Goal: Information Seeking & Learning: Learn about a topic

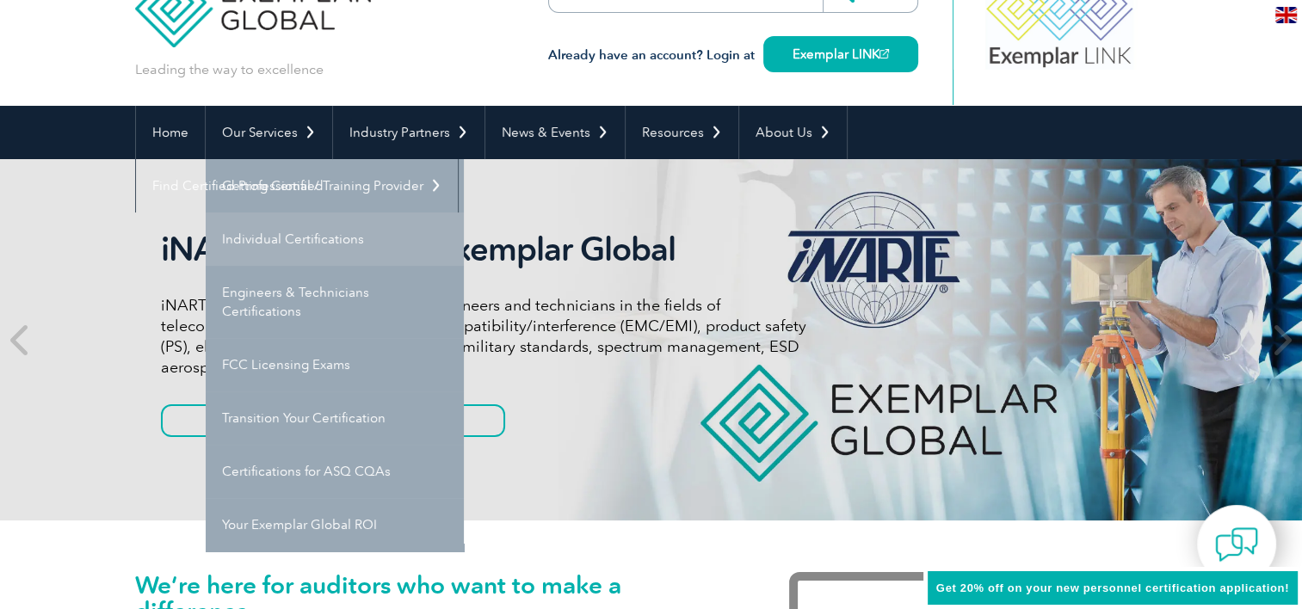
scroll to position [86, 0]
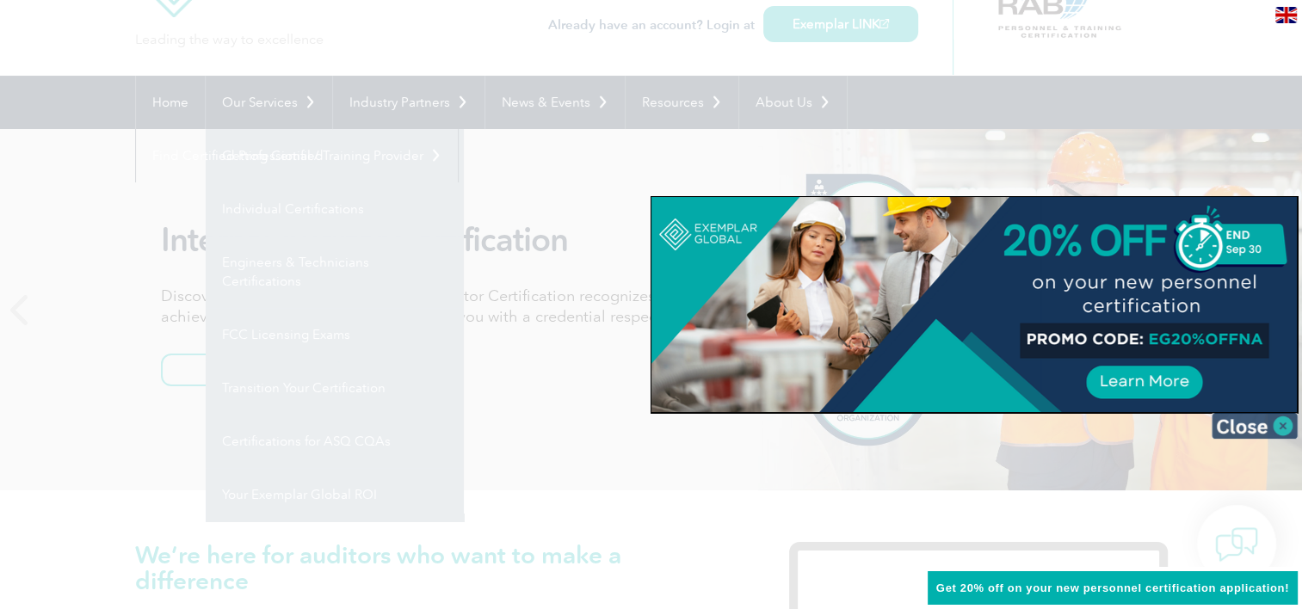
click at [1264, 430] on img at bounding box center [1255, 426] width 86 height 26
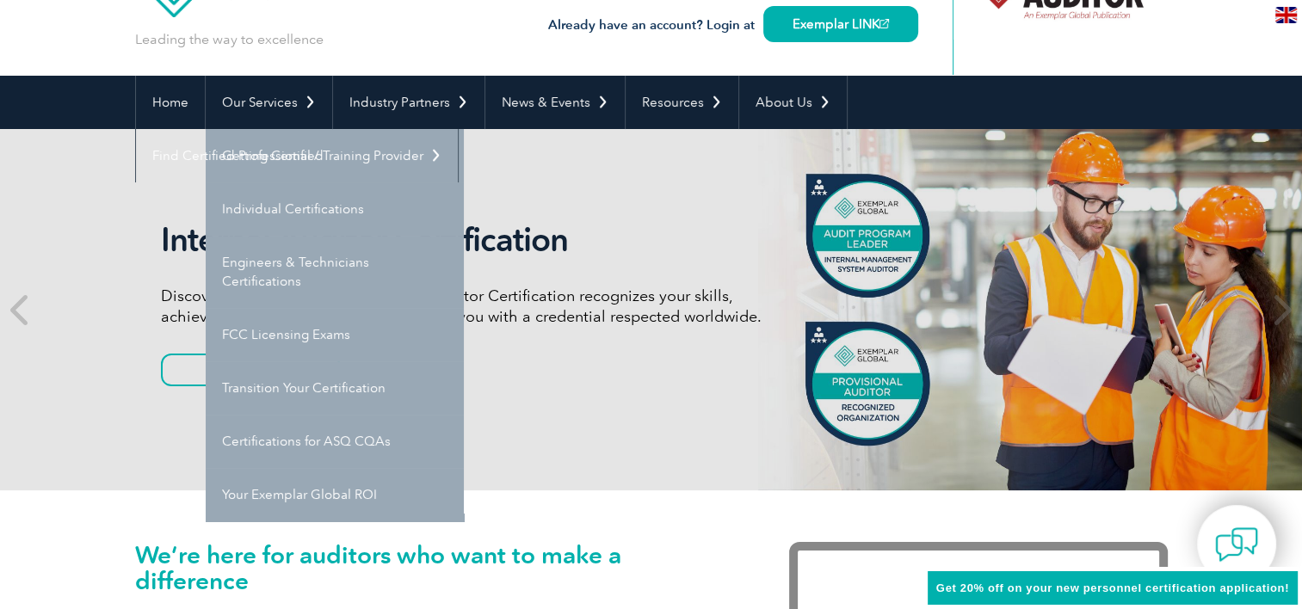
click at [281, 147] on link "Getting Certified" at bounding box center [335, 155] width 258 height 53
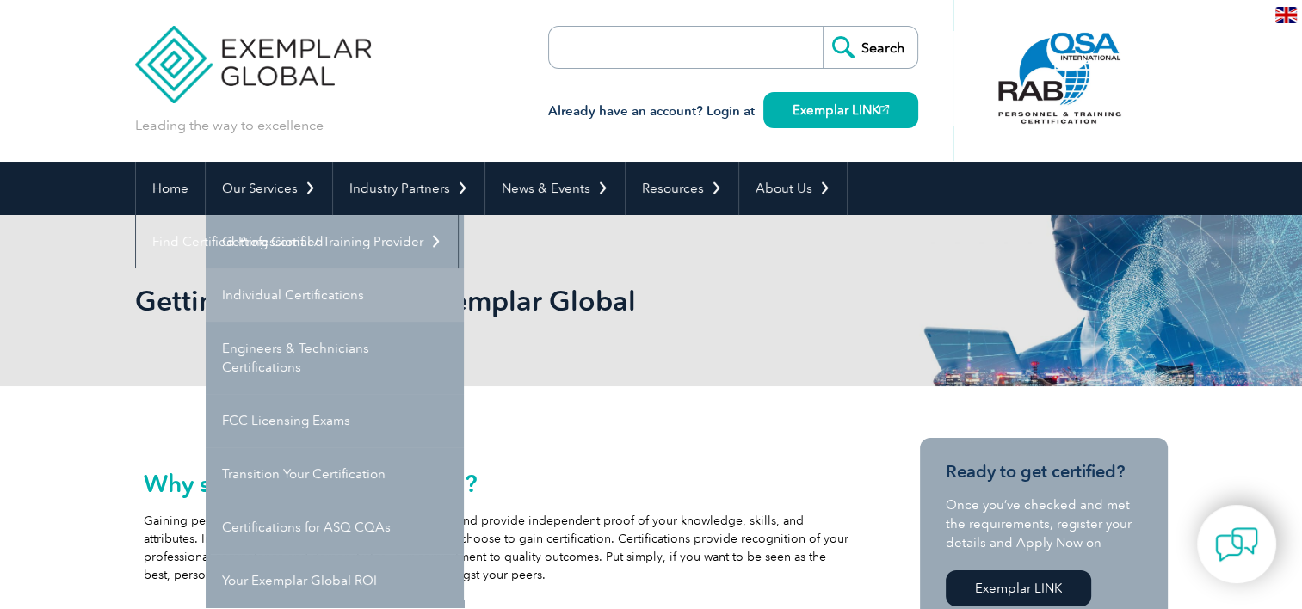
click at [293, 291] on link "Individual Certifications" at bounding box center [335, 295] width 258 height 53
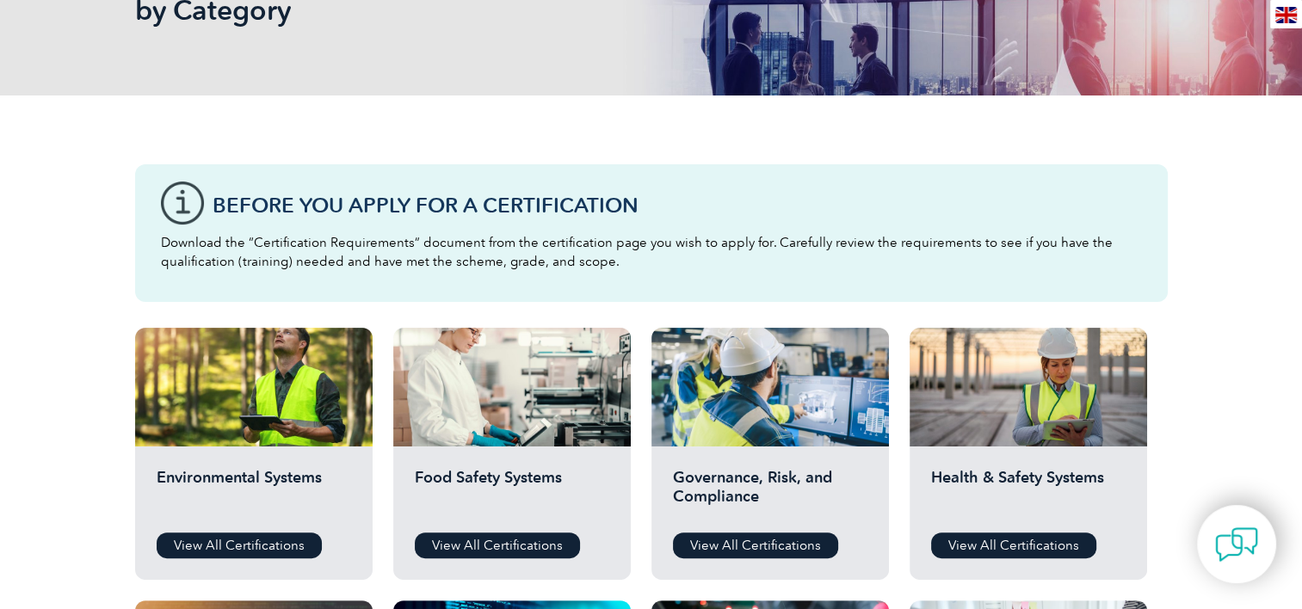
scroll to position [430, 0]
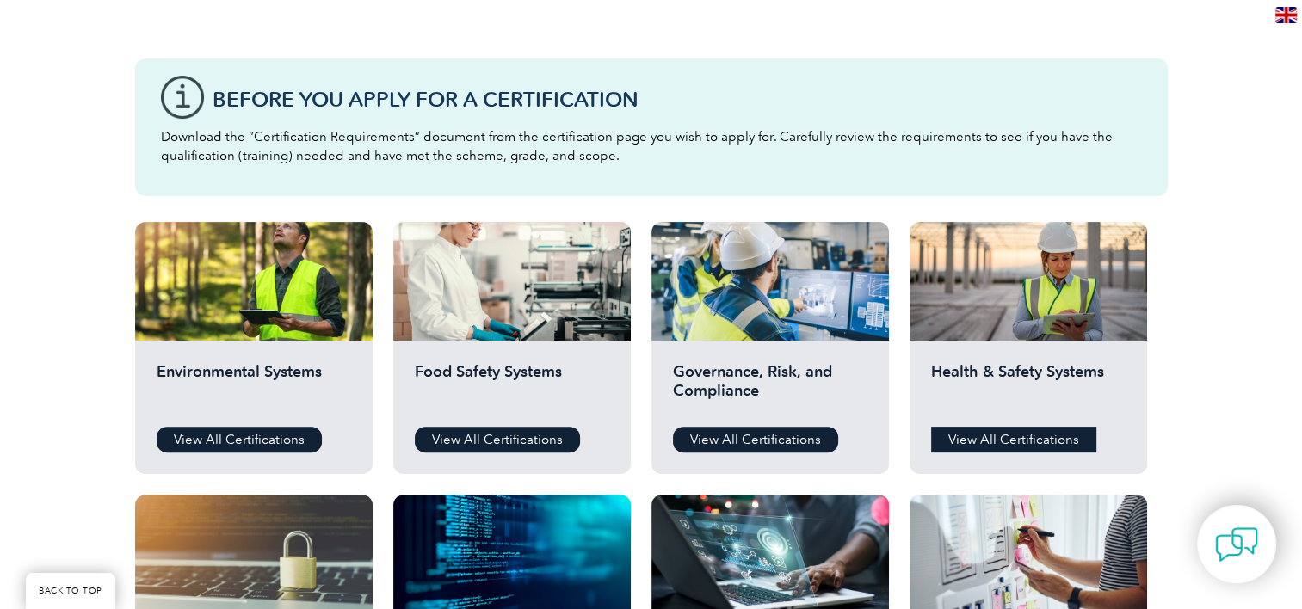
click at [1074, 450] on link "View All Certifications" at bounding box center [1013, 440] width 165 height 26
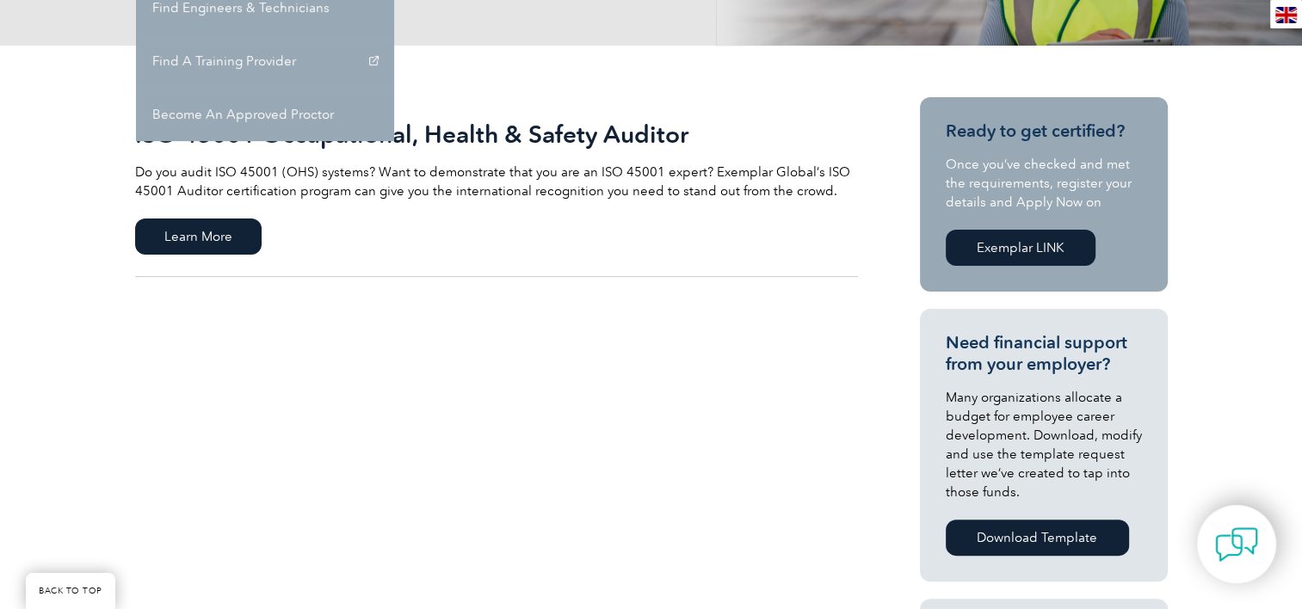
scroll to position [344, 0]
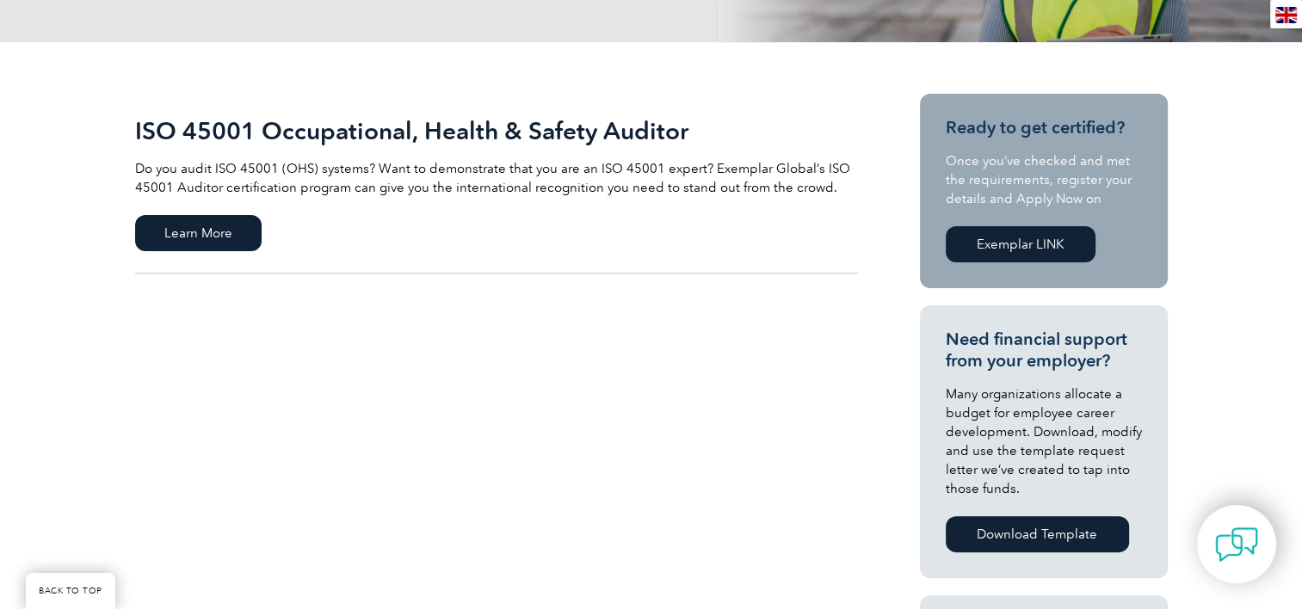
click at [213, 251] on link "ISO 45001 Occupational, Health & Safety Auditor Do you audit ISO 45001 (OHS) sy…" at bounding box center [496, 184] width 723 height 180
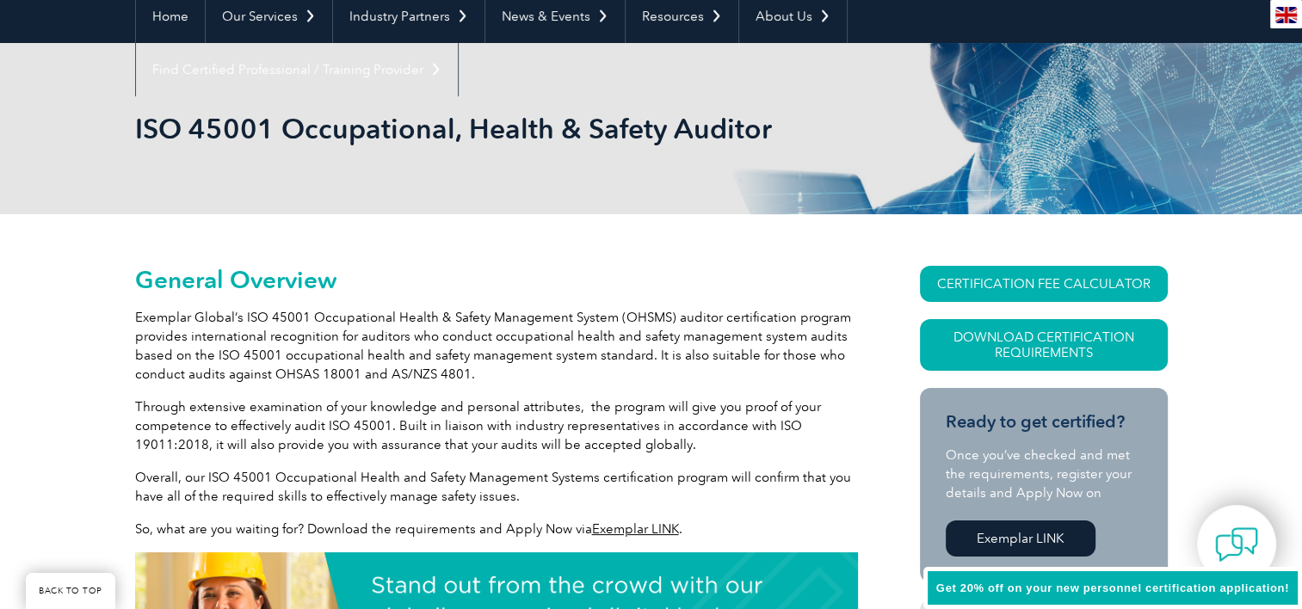
scroll to position [344, 0]
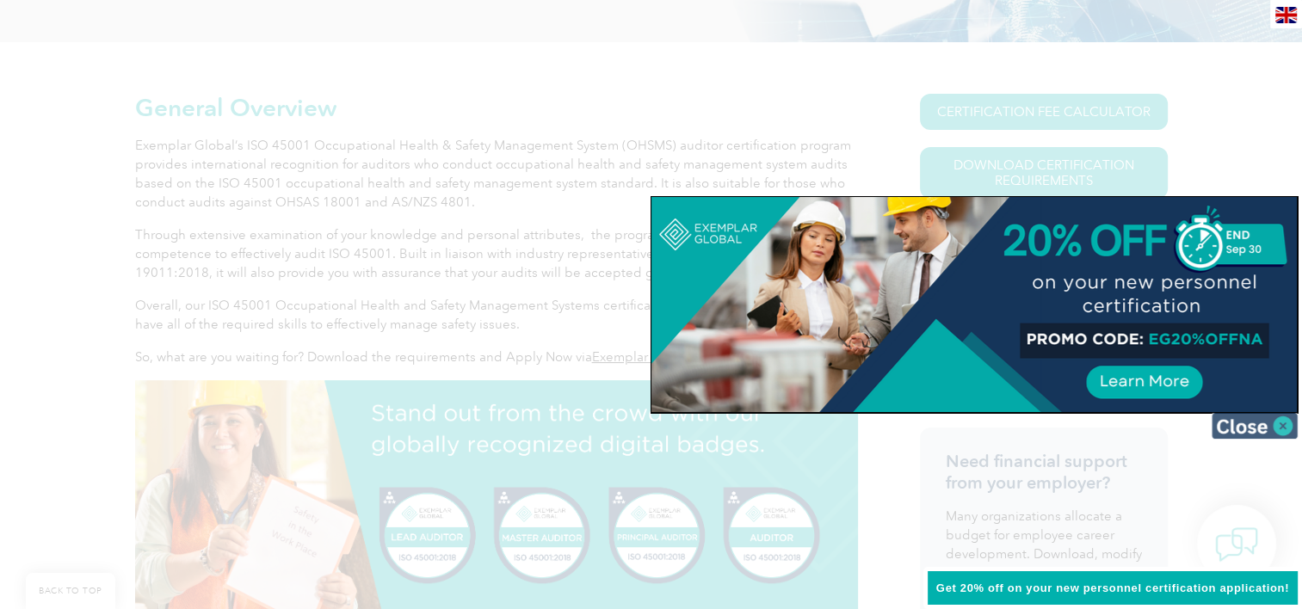
click at [1280, 424] on img at bounding box center [1255, 426] width 86 height 26
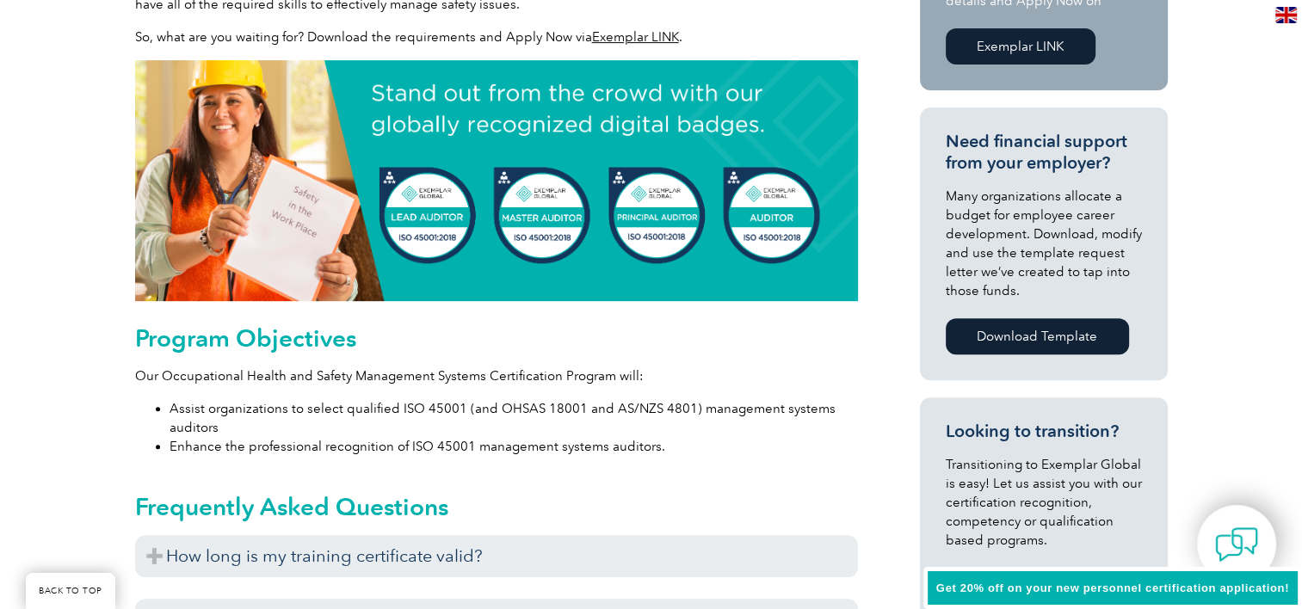
scroll to position [603, 0]
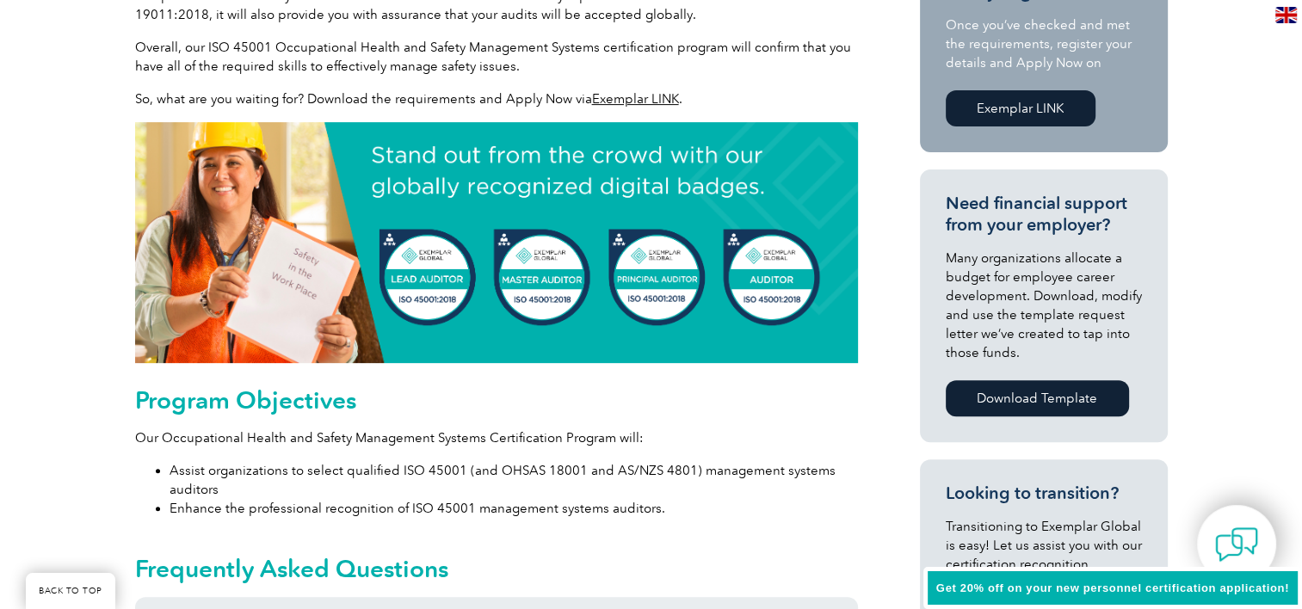
click at [1008, 113] on link "Exemplar LINK" at bounding box center [1021, 108] width 150 height 36
